Goal: Entertainment & Leisure: Consume media (video, audio)

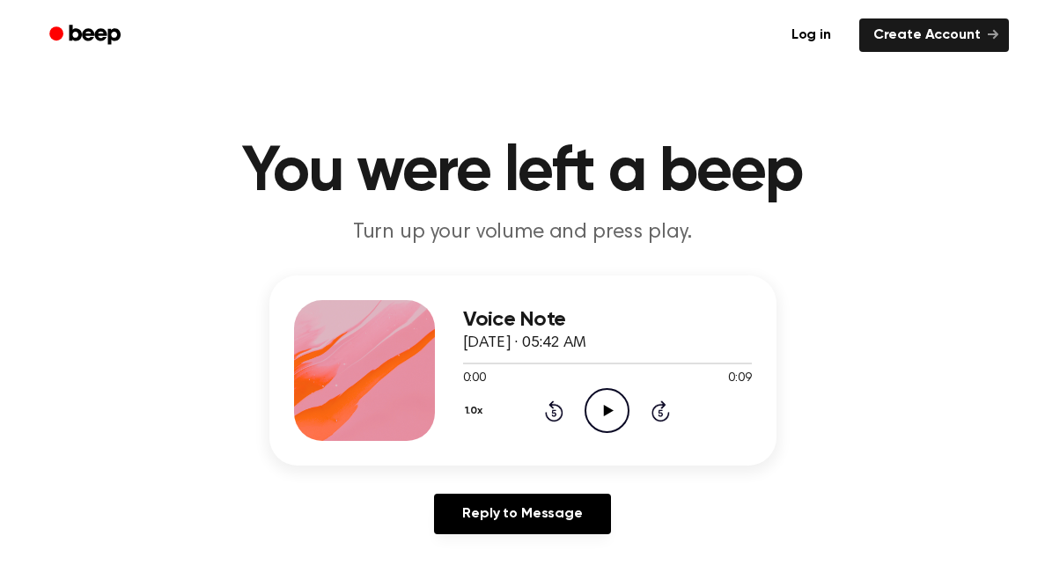
click at [598, 414] on icon "Play Audio" at bounding box center [606, 410] width 45 height 45
click at [588, 395] on icon "Play Audio" at bounding box center [606, 410] width 45 height 45
click at [602, 420] on icon "Pause Audio" at bounding box center [606, 410] width 45 height 45
click at [602, 420] on icon "Play Audio" at bounding box center [606, 410] width 45 height 45
click at [603, 399] on icon "Play Audio" at bounding box center [606, 410] width 45 height 45
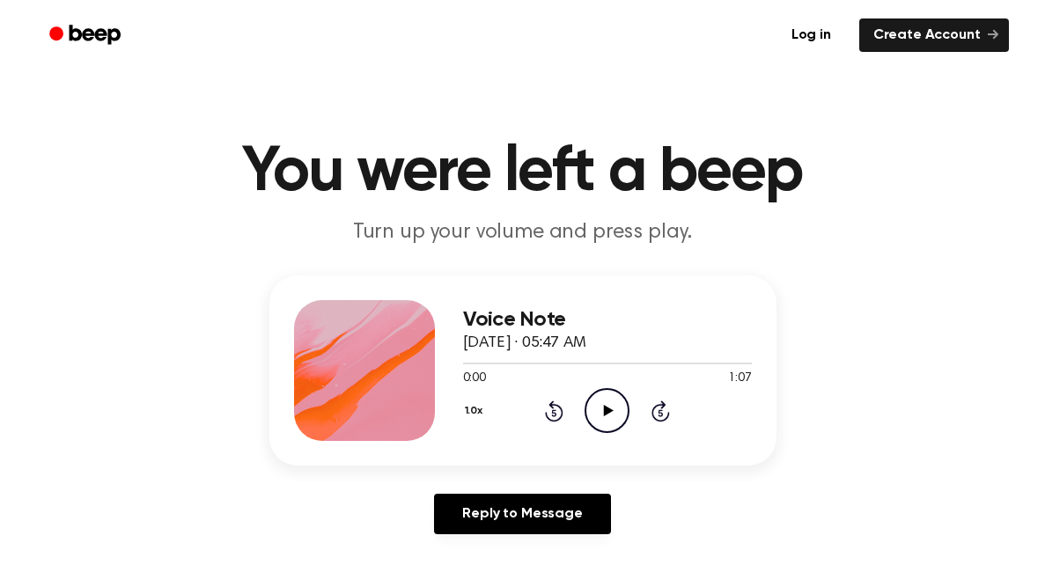
click at [588, 393] on icon "Play Audio" at bounding box center [606, 410] width 45 height 45
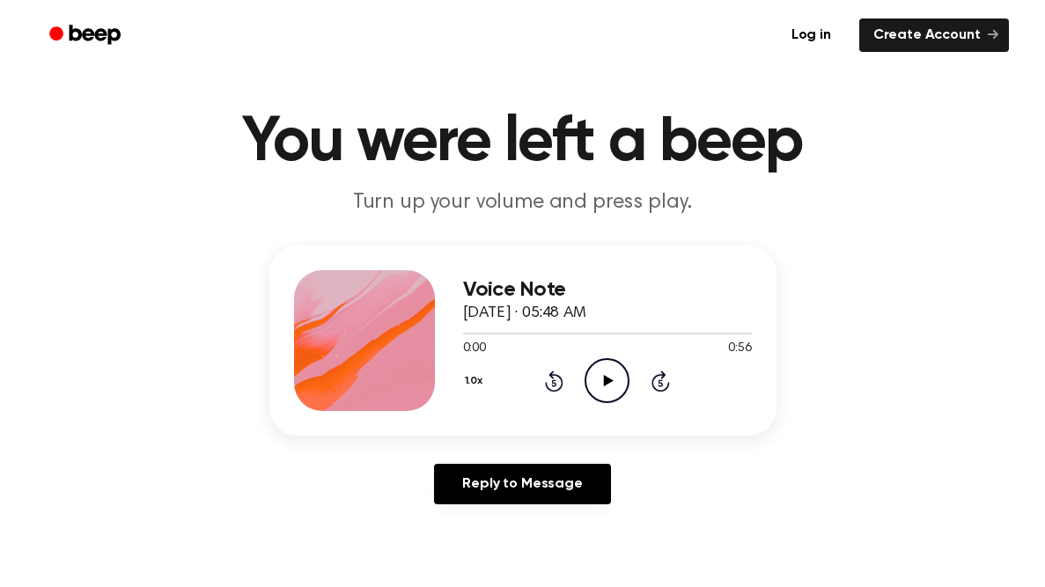
click at [589, 368] on circle at bounding box center [606, 380] width 43 height 43
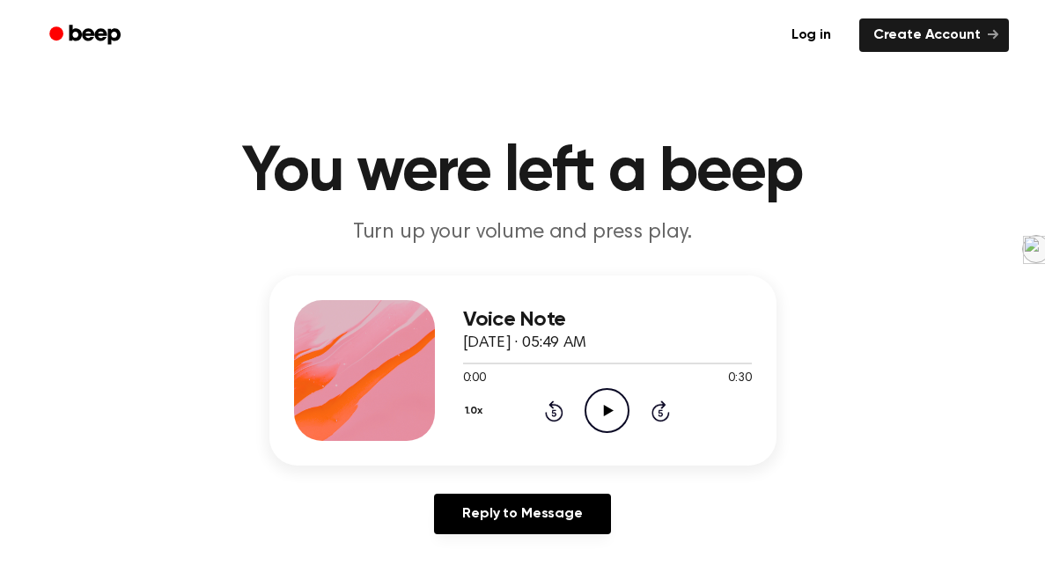
click at [616, 407] on icon "Play Audio" at bounding box center [606, 410] width 45 height 45
click at [611, 400] on icon "Play Audio" at bounding box center [606, 410] width 45 height 45
click at [613, 393] on icon "Play Audio" at bounding box center [606, 410] width 45 height 45
click at [606, 415] on icon "Play Audio" at bounding box center [606, 410] width 45 height 45
click at [597, 422] on icon "Play Audio" at bounding box center [606, 410] width 45 height 45
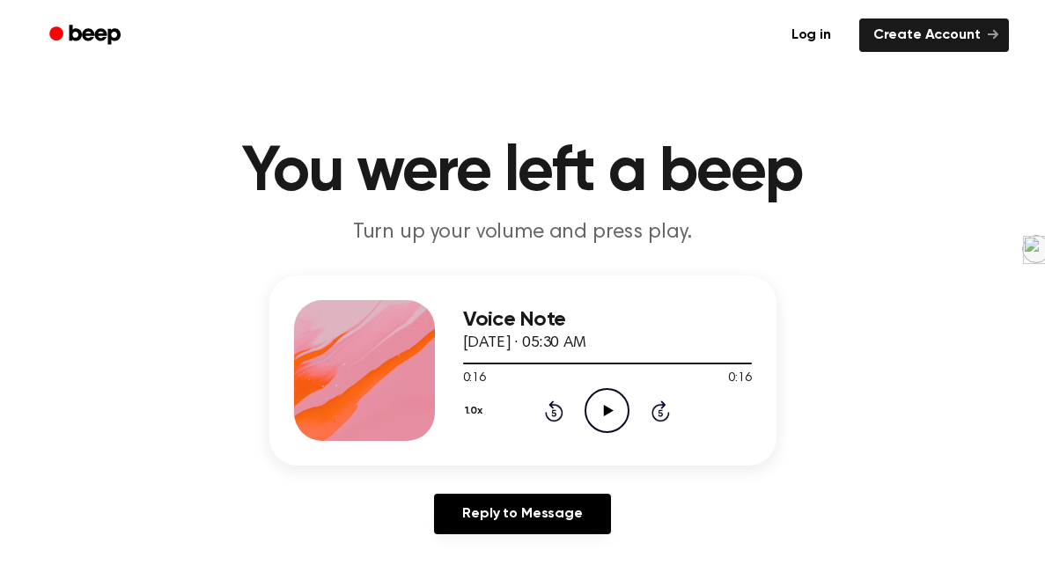
click at [601, 396] on icon "Play Audio" at bounding box center [606, 410] width 45 height 45
click at [612, 398] on icon "Play Audio" at bounding box center [606, 410] width 45 height 45
